Goal: Information Seeking & Learning: Compare options

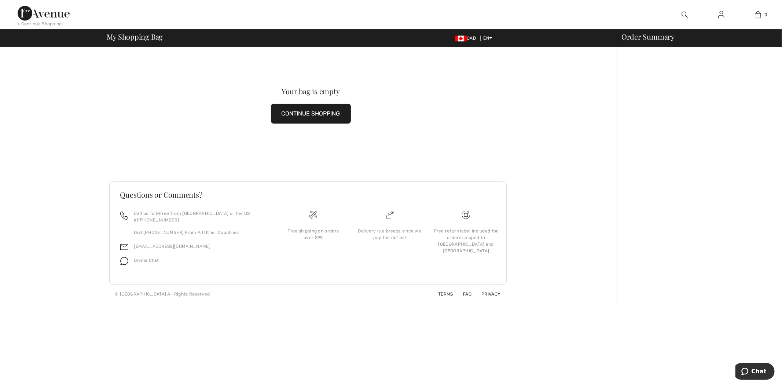
click at [62, 11] on img at bounding box center [44, 13] width 52 height 15
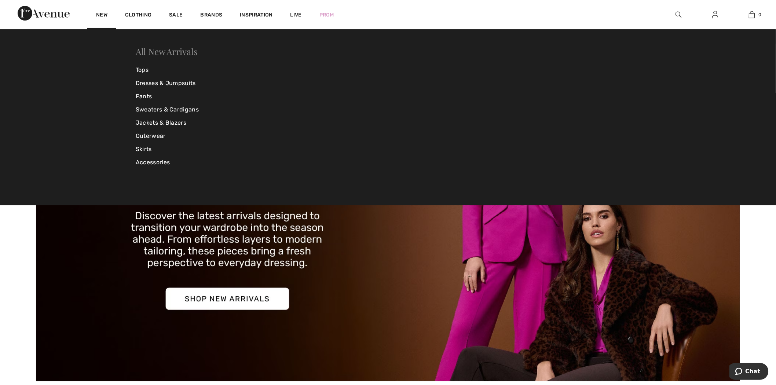
click at [149, 47] on link "All New Arrivals" at bounding box center [167, 51] width 62 height 12
click at [100, 14] on link "New" at bounding box center [101, 16] width 11 height 8
click at [172, 43] on div "All New Arrivals Tops Dresses & Jumpsuits Pants Sweaters & Cardigans Jackets & …" at bounding box center [388, 117] width 776 height 176
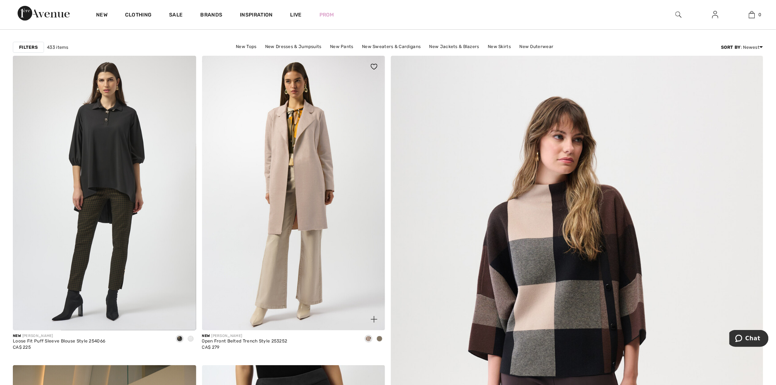
scroll to position [122, 0]
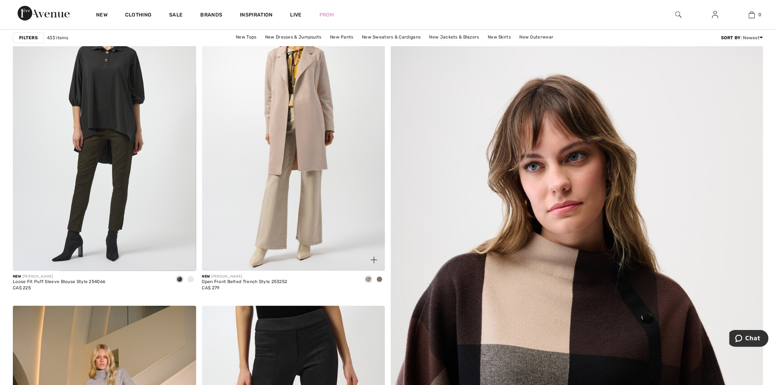
click at [325, 132] on img at bounding box center [293, 133] width 183 height 275
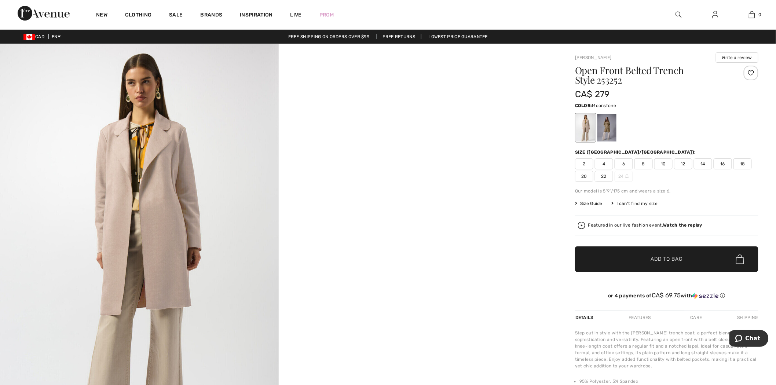
click at [609, 85] on h1 "Open Front Belted Trench Style 253252" at bounding box center [651, 75] width 153 height 19
copy h1 "253252"
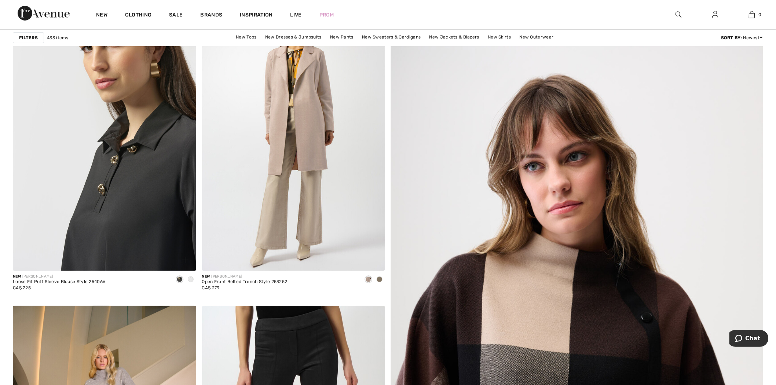
click at [77, 143] on img at bounding box center [104, 133] width 183 height 275
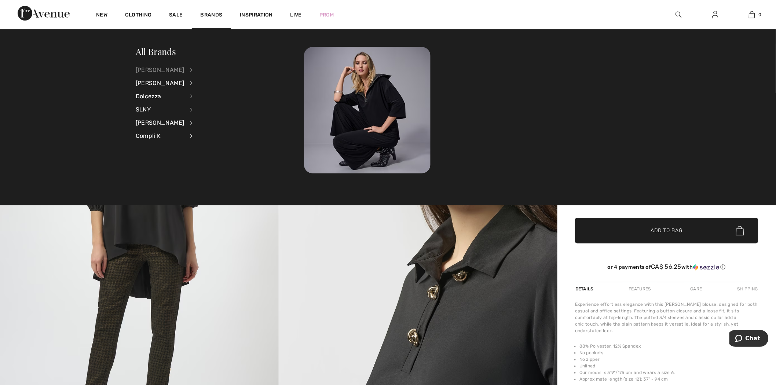
click at [184, 71] on div "[PERSON_NAME]" at bounding box center [160, 69] width 49 height 13
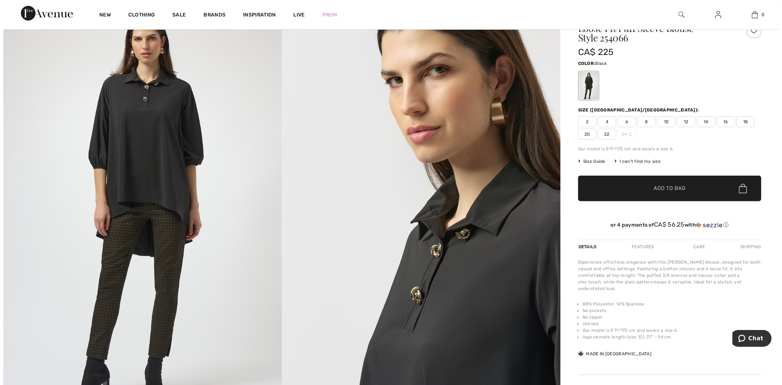
scroll to position [81, 0]
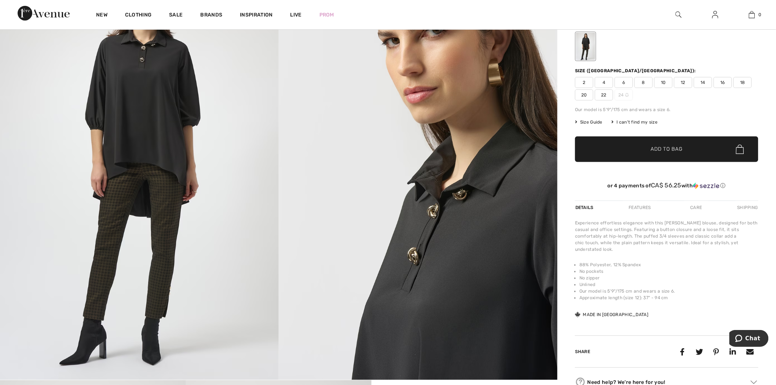
click at [103, 216] on img at bounding box center [139, 171] width 279 height 418
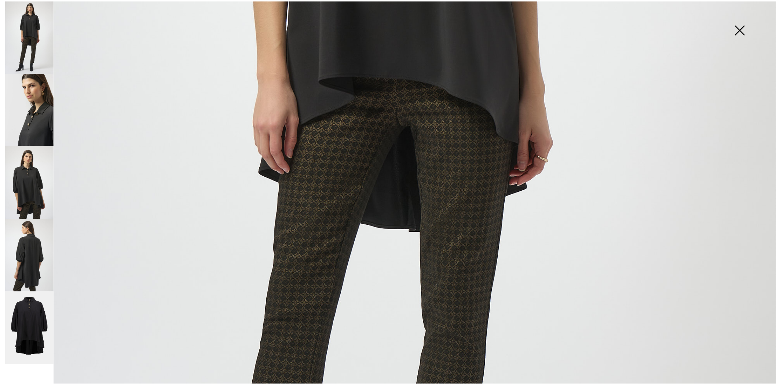
scroll to position [367, 0]
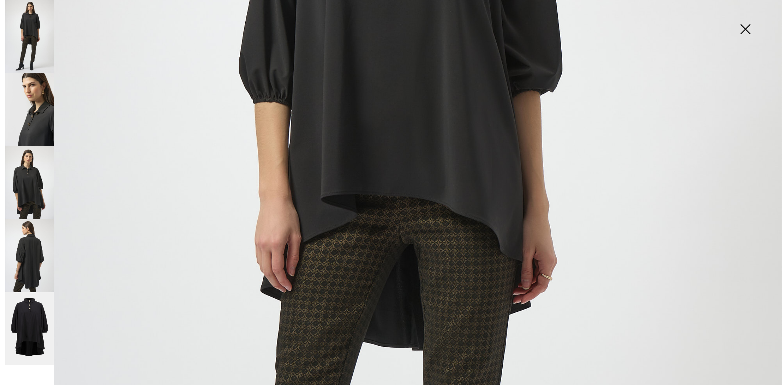
click at [498, 93] on img at bounding box center [391, 219] width 782 height 1172
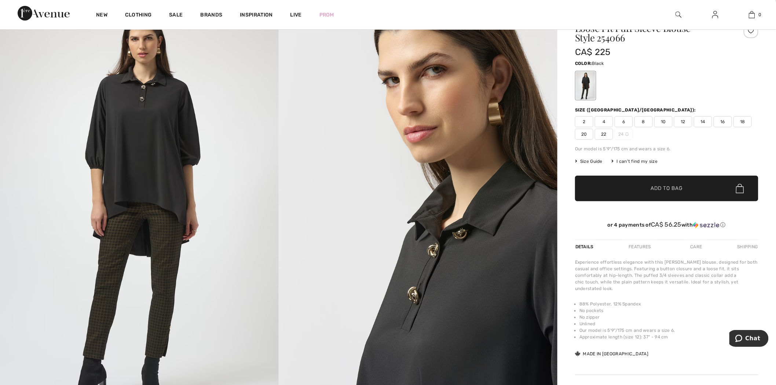
scroll to position [0, 0]
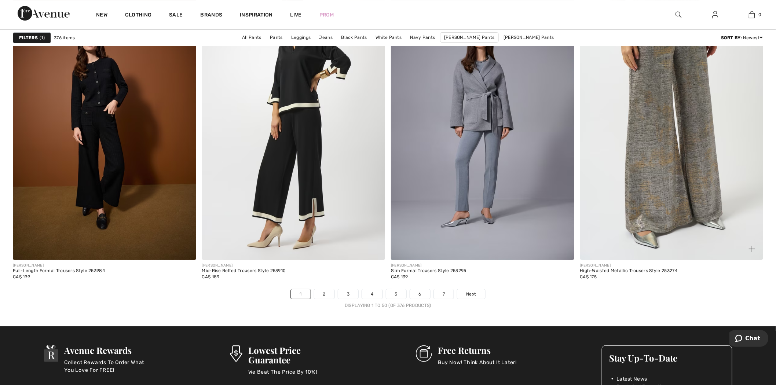
scroll to position [4717, 0]
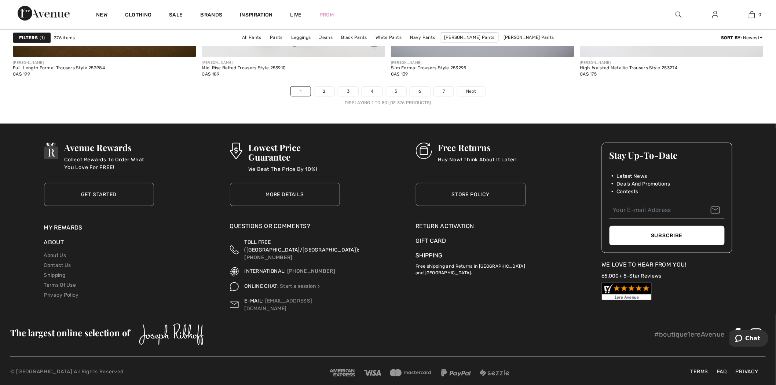
click at [326, 86] on div "JOSEPH RIBKOFF Mid-Rise Belted Trousers Style 253910 CA$ 189" at bounding box center [293, 71] width 183 height 29
click at [327, 89] on link "2" at bounding box center [324, 92] width 20 height 10
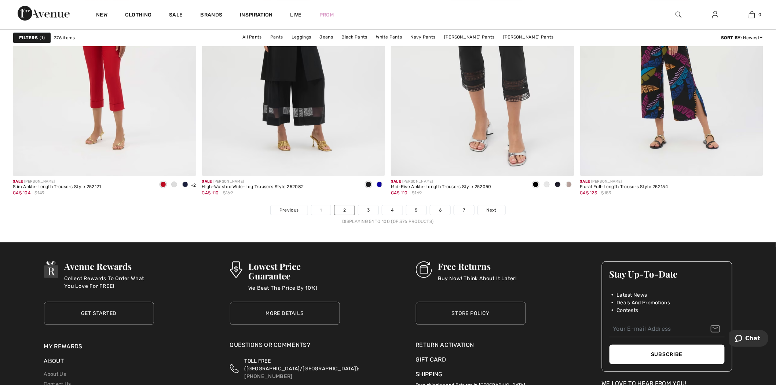
scroll to position [4717, 0]
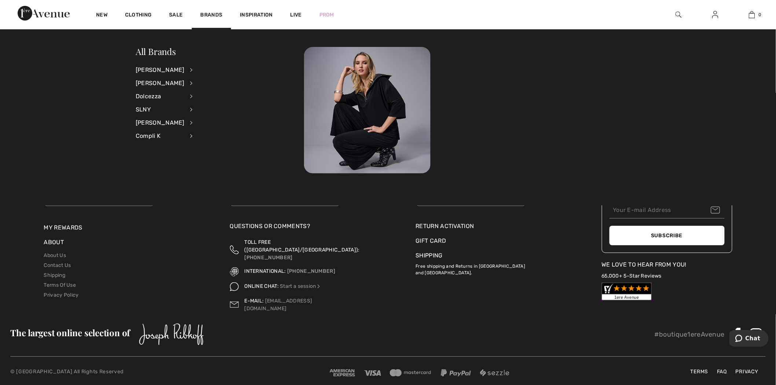
click at [180, 69] on li "[PERSON_NAME] View All Accessories Dresses & Jumpsuits Jackets & Blazers Outerw…" at bounding box center [169, 69] width 66 height 13
click at [182, 70] on li "Joseph Ribkoff View All Accessories Dresses & Jumpsuits Jackets & Blazers Outer…" at bounding box center [169, 69] width 66 height 13
click at [184, 67] on li "Joseph Ribkoff View All Accessories Dresses & Jumpsuits Jackets & Blazers Outer…" at bounding box center [169, 69] width 66 height 13
click at [183, 70] on div "[PERSON_NAME]" at bounding box center [160, 69] width 49 height 13
click at [208, 131] on link "Pants" at bounding box center [230, 130] width 57 height 12
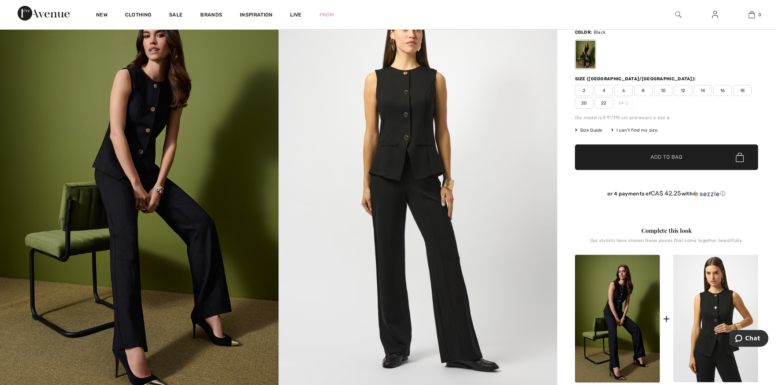
scroll to position [163, 0]
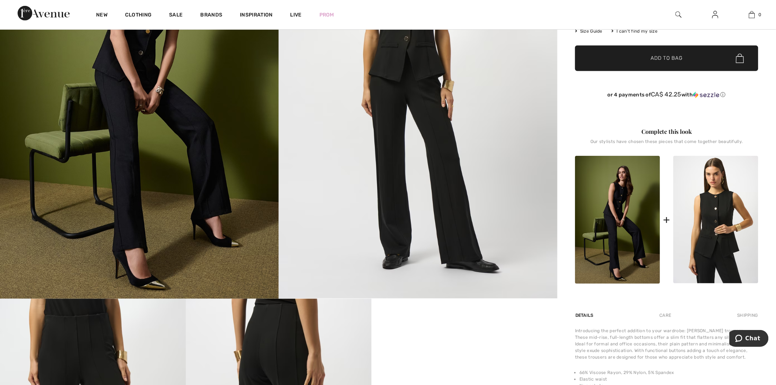
click at [727, 213] on img at bounding box center [715, 220] width 85 height 128
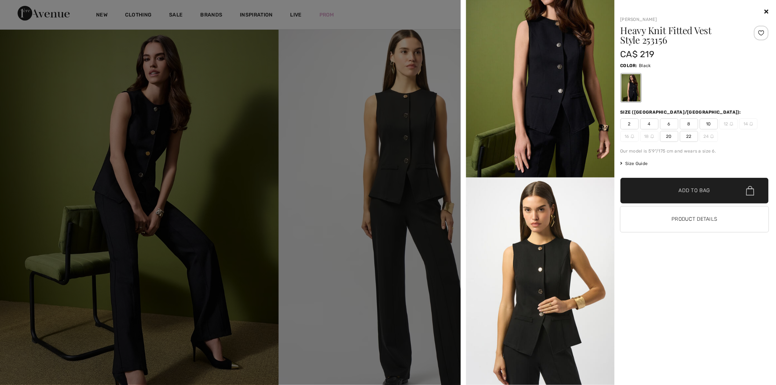
scroll to position [0, 0]
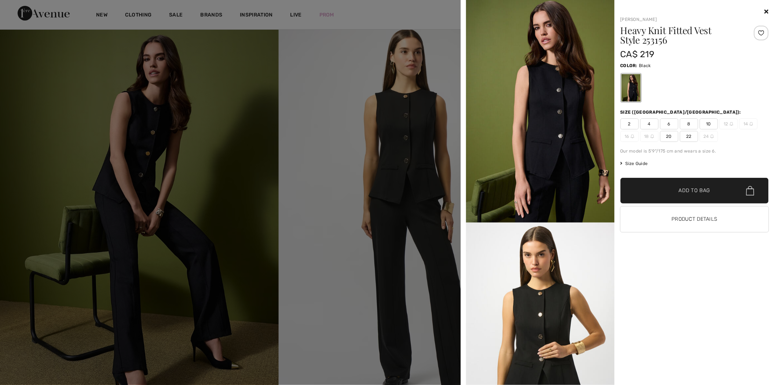
click at [561, 100] on img at bounding box center [540, 111] width 149 height 223
click at [531, 263] on img at bounding box center [540, 334] width 149 height 222
click at [700, 225] on button "Product Details" at bounding box center [694, 219] width 149 height 26
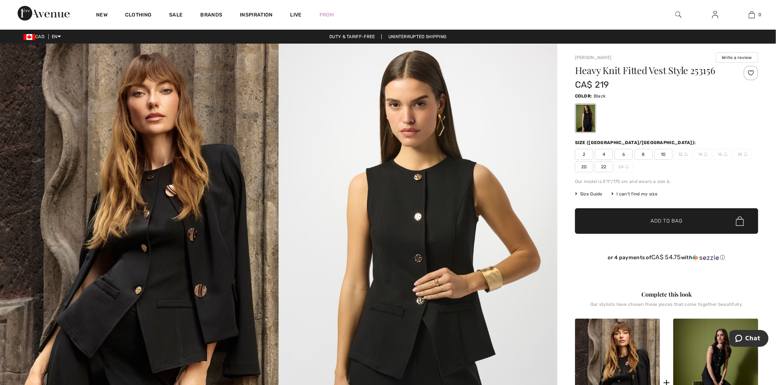
click at [700, 72] on h1 "Heavy Knit Fitted Vest Style 253156" at bounding box center [651, 71] width 153 height 10
copy h1 "253156"
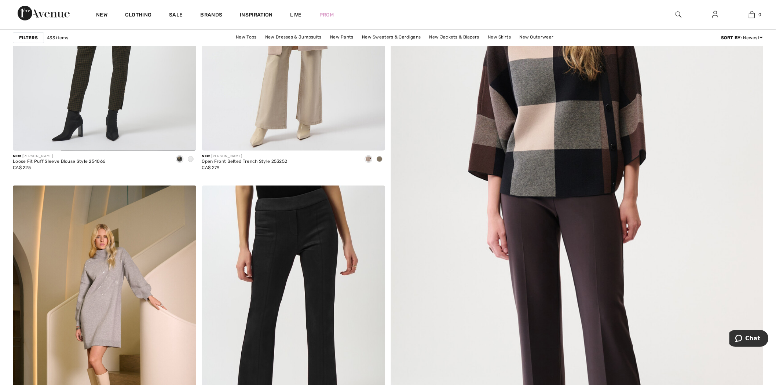
scroll to position [367, 0]
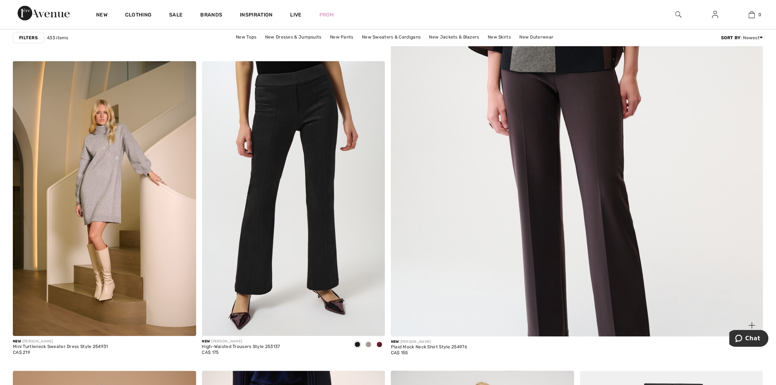
click at [522, 164] on img at bounding box center [577, 87] width 447 height 670
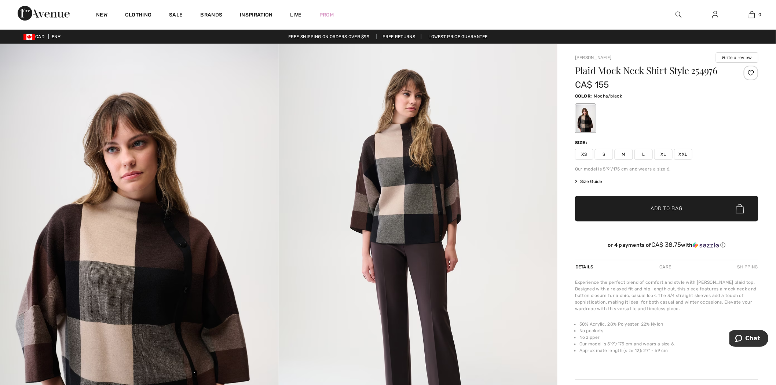
click at [699, 73] on h1 "Plaid Mock Neck Shirt Style 254976" at bounding box center [651, 71] width 153 height 10
copy h1 "254976"
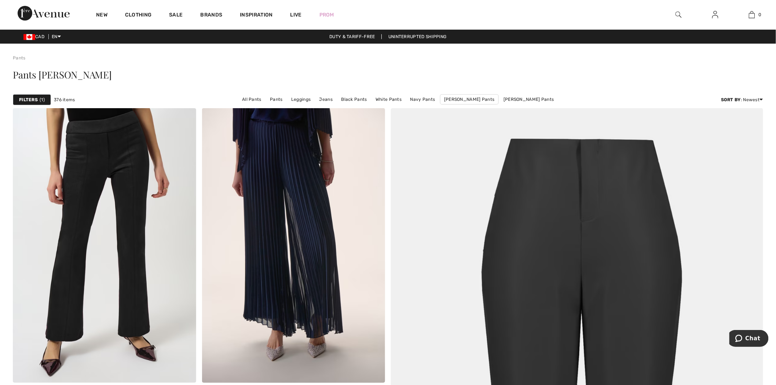
click at [36, 97] on strong "Filters" at bounding box center [28, 99] width 19 height 7
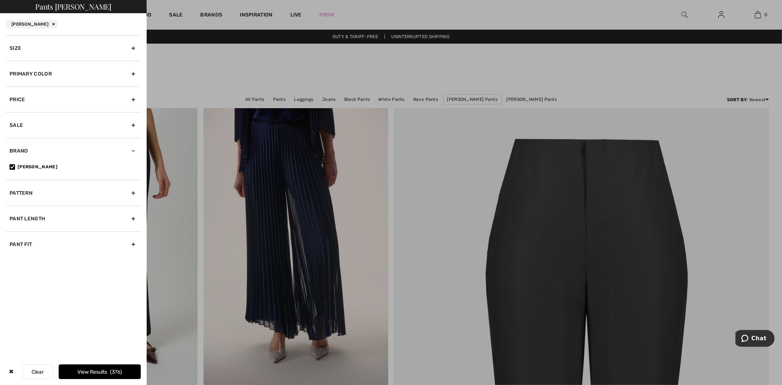
click at [42, 75] on div "Primary Color" at bounding box center [73, 74] width 135 height 26
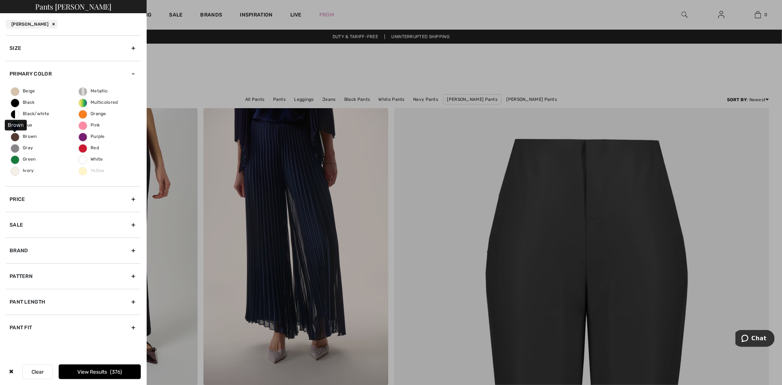
click at [31, 134] on span "Brown" at bounding box center [24, 136] width 26 height 5
click at [0, 0] on input "Brown" at bounding box center [0, 0] width 0 height 0
click at [98, 370] on button "View Results 15" at bounding box center [100, 371] width 82 height 15
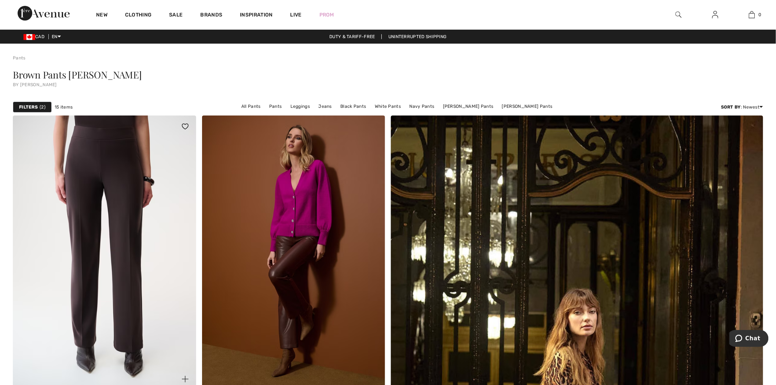
click at [68, 162] on img at bounding box center [104, 253] width 183 height 275
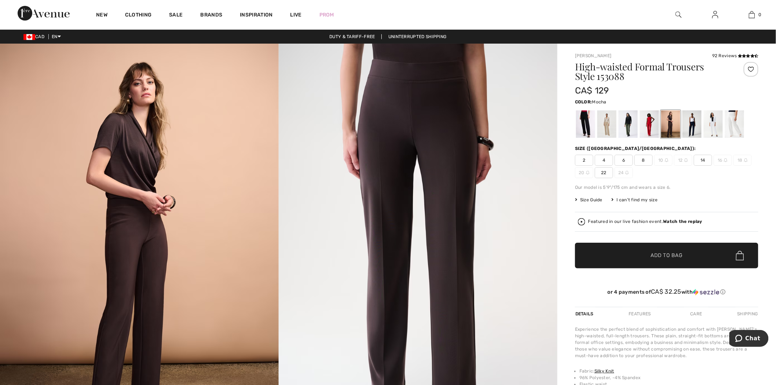
click at [613, 80] on h1 "High-waisted Formal Trousers Style 153088" at bounding box center [651, 71] width 153 height 19
copy h1 "153088"
